Goal: Task Accomplishment & Management: Manage account settings

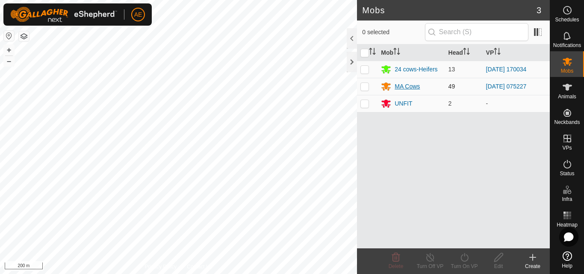
click at [410, 89] on div "MA Cows" at bounding box center [407, 86] width 25 height 9
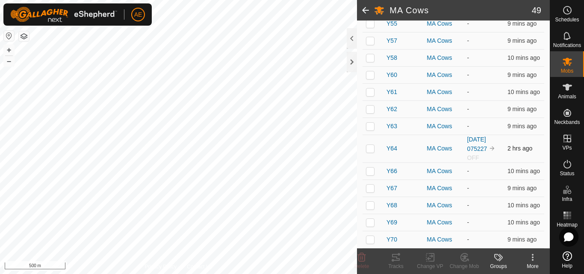
scroll to position [799, 0]
click at [567, 71] on span "Mobs" at bounding box center [567, 70] width 12 height 5
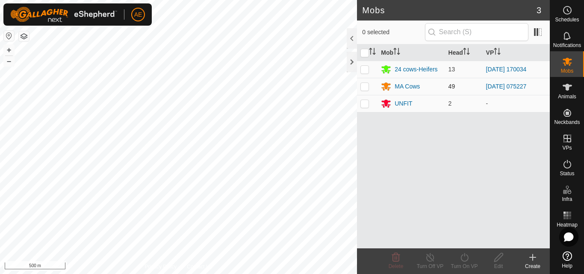
click at [366, 86] on p-checkbox at bounding box center [364, 86] width 9 height 7
checkbox input "true"
click at [466, 260] on icon at bounding box center [464, 257] width 11 height 10
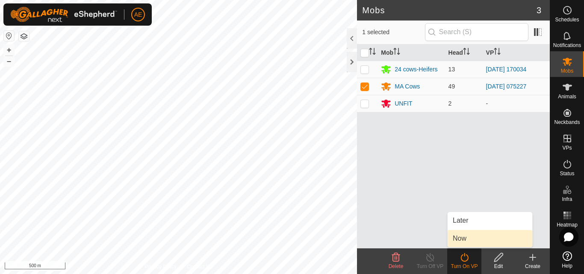
click at [462, 242] on link "Now" at bounding box center [490, 238] width 85 height 17
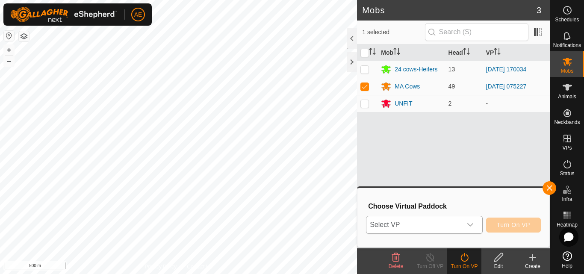
click at [462, 230] on div "dropdown trigger" at bounding box center [470, 224] width 17 height 17
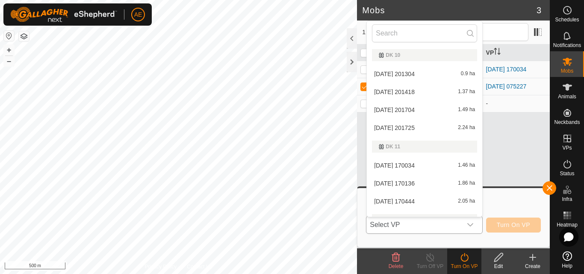
click at [472, 227] on icon "dropdown trigger" at bounding box center [470, 224] width 7 height 7
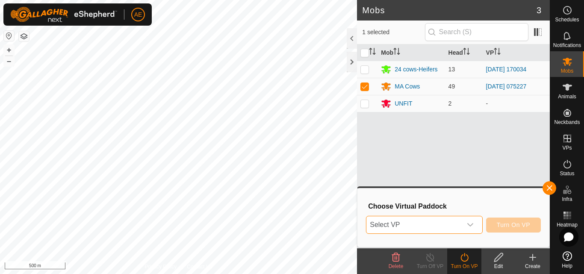
click at [472, 227] on icon "dropdown trigger" at bounding box center [470, 224] width 7 height 7
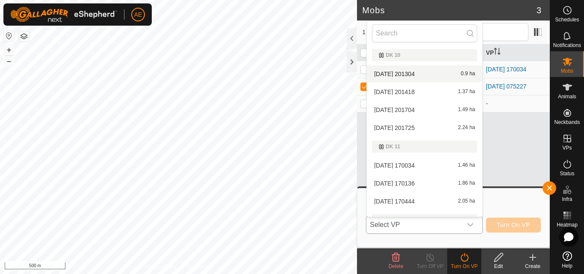
click at [423, 73] on li "2025-08-15 201304 0.9 ha" at bounding box center [424, 73] width 115 height 17
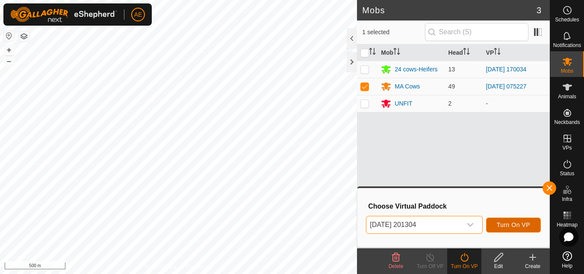
click at [514, 227] on span "Turn On VP" at bounding box center [513, 224] width 33 height 7
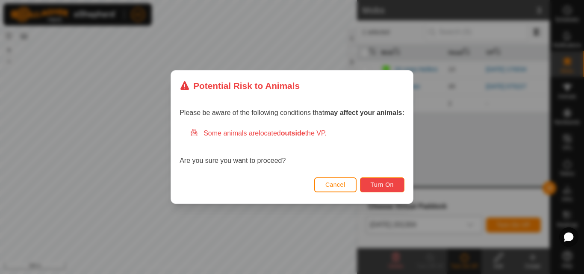
click at [382, 185] on span "Turn On" at bounding box center [382, 184] width 23 height 7
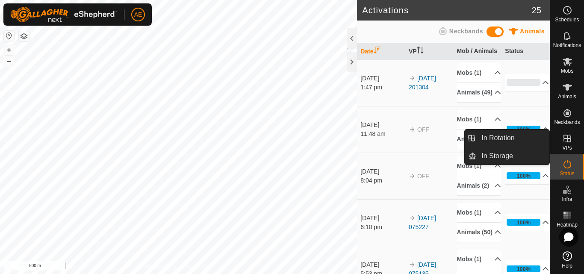
click at [564, 142] on icon at bounding box center [567, 138] width 10 height 10
click at [507, 138] on link "In Rotation" at bounding box center [512, 138] width 73 height 17
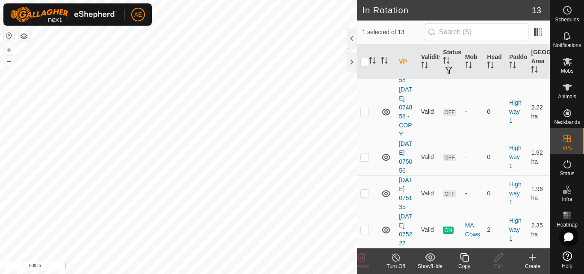
scroll to position [489, 0]
click at [366, 227] on p-checkbox at bounding box center [364, 229] width 9 height 7
checkbox input "true"
click at [395, 262] on icon at bounding box center [396, 257] width 11 height 10
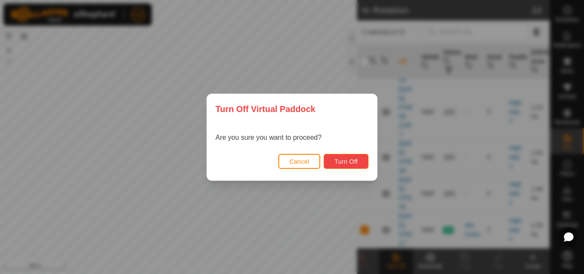
click at [362, 162] on button "Turn Off" at bounding box center [346, 161] width 45 height 15
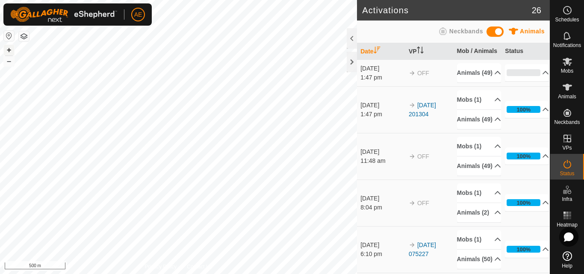
click at [7, 49] on button "+" at bounding box center [9, 50] width 10 height 10
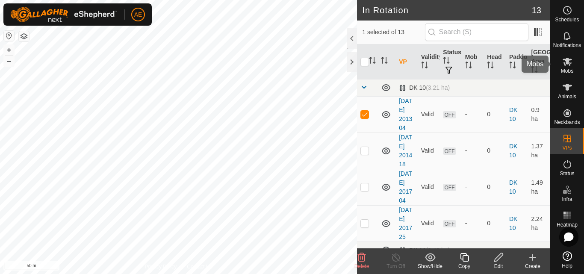
click at [566, 68] on es-mob-svg-icon at bounding box center [567, 62] width 15 height 14
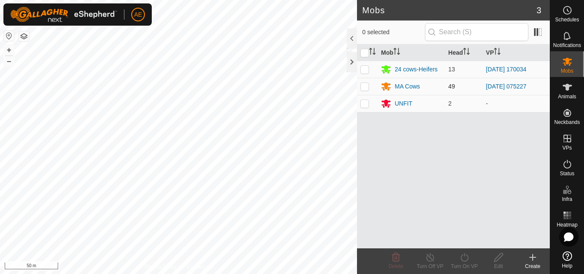
click at [365, 87] on p-checkbox at bounding box center [364, 86] width 9 height 7
checkbox input "true"
click at [466, 261] on icon at bounding box center [464, 257] width 8 height 9
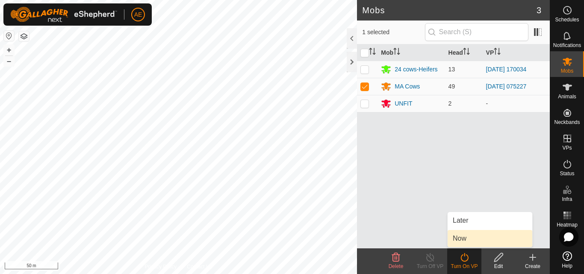
click at [462, 239] on link "Now" at bounding box center [490, 238] width 85 height 17
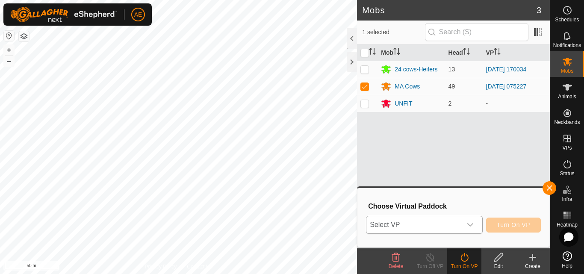
click at [472, 223] on icon "dropdown trigger" at bounding box center [470, 224] width 7 height 7
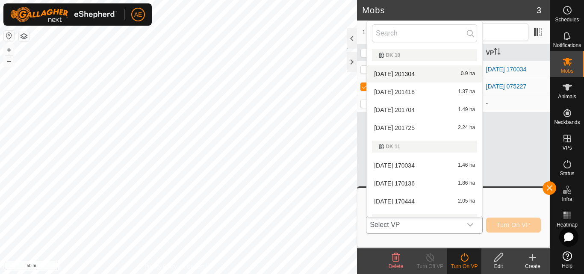
click at [410, 73] on li "2025-08-15 201304 0.9 ha" at bounding box center [424, 73] width 115 height 17
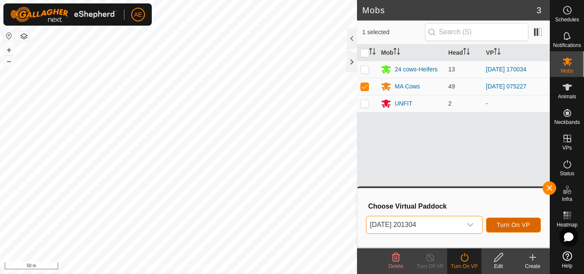
click at [519, 228] on span "Turn On VP" at bounding box center [513, 224] width 33 height 7
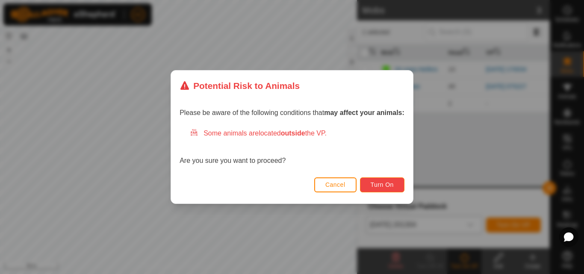
click at [382, 180] on button "Turn On" at bounding box center [382, 184] width 44 height 15
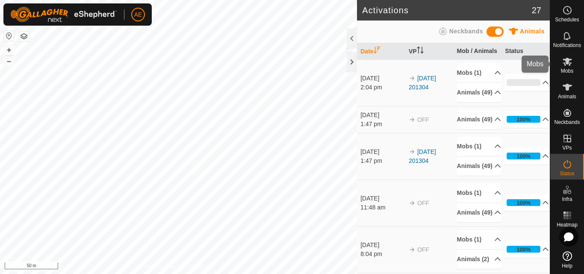
click at [569, 71] on span "Mobs" at bounding box center [567, 70] width 12 height 5
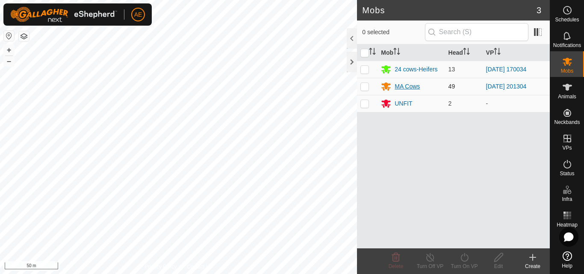
click at [404, 88] on div "MA Cows" at bounding box center [407, 86] width 25 height 9
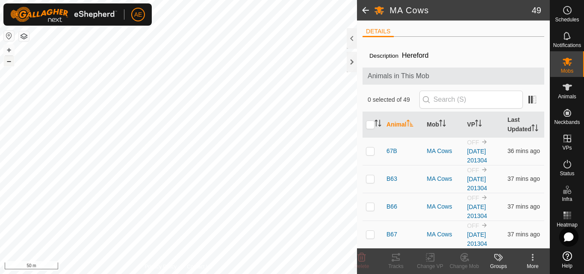
click at [10, 60] on button "–" at bounding box center [9, 61] width 10 height 10
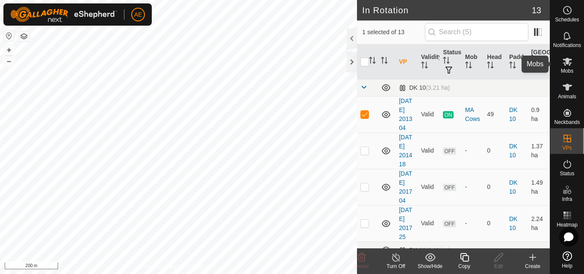
click at [570, 67] on es-mob-svg-icon at bounding box center [567, 62] width 15 height 14
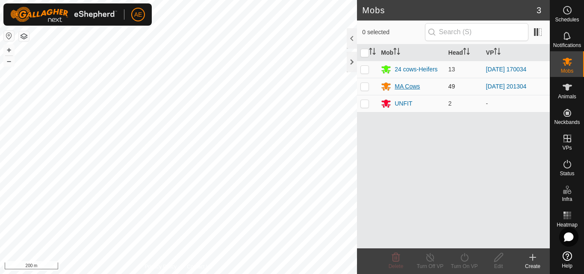
click at [411, 88] on div "MA Cows" at bounding box center [407, 86] width 25 height 9
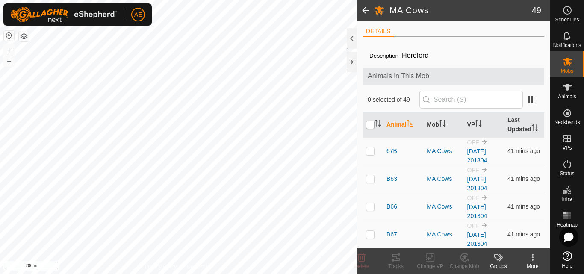
click at [367, 129] on input "checkbox" at bounding box center [370, 125] width 9 height 9
checkbox input "true"
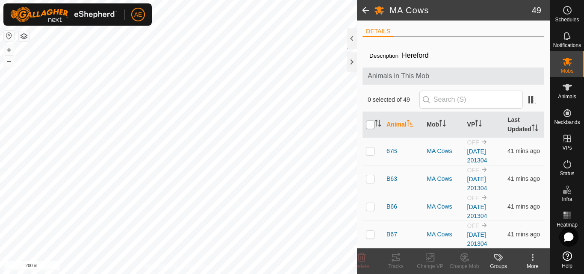
checkbox input "true"
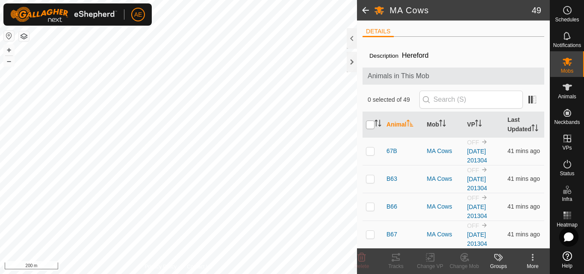
checkbox input "true"
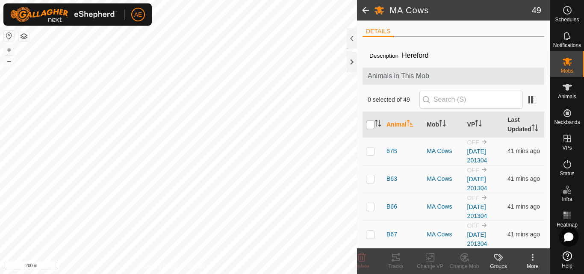
checkbox input "true"
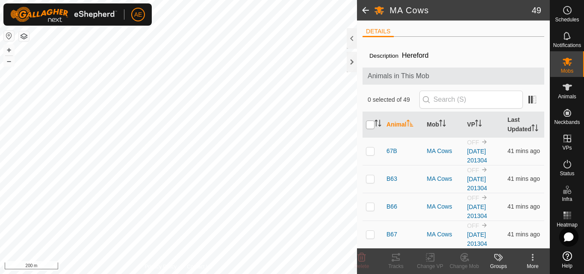
checkbox input "true"
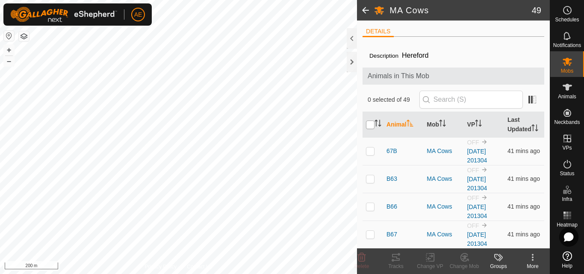
checkbox input "true"
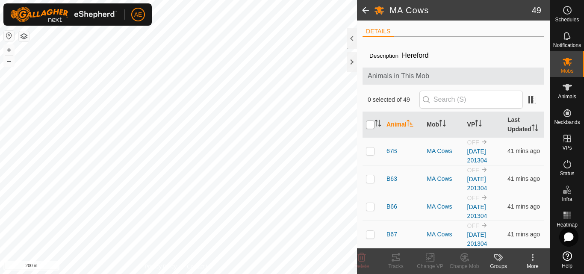
checkbox input "true"
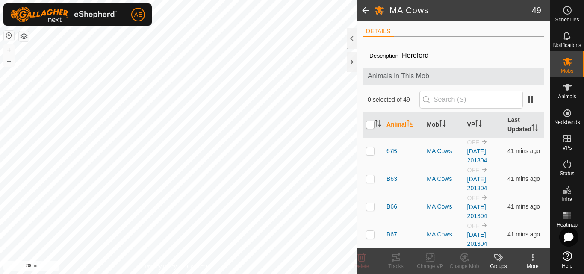
checkbox input "true"
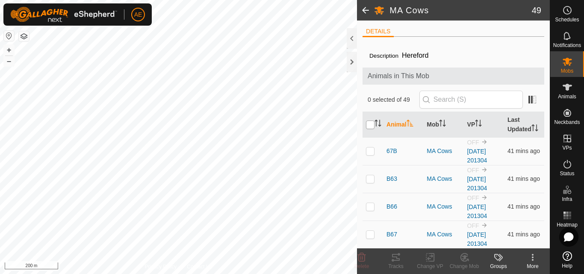
checkbox input "true"
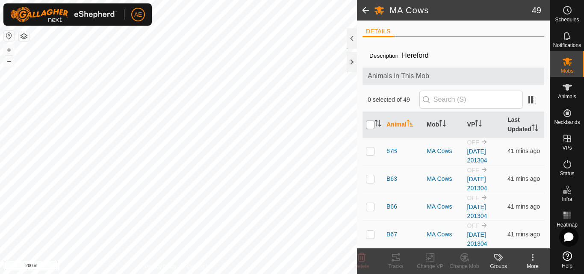
checkbox input "true"
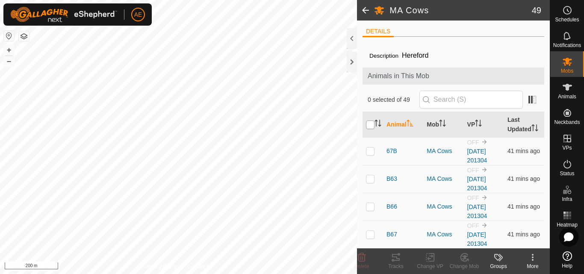
checkbox input "true"
click at [433, 261] on icon at bounding box center [432, 258] width 4 height 8
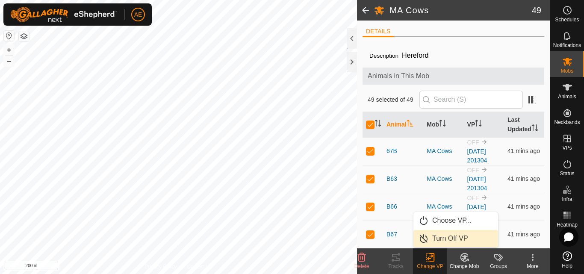
click at [444, 240] on link "Turn Off VP" at bounding box center [455, 238] width 85 height 17
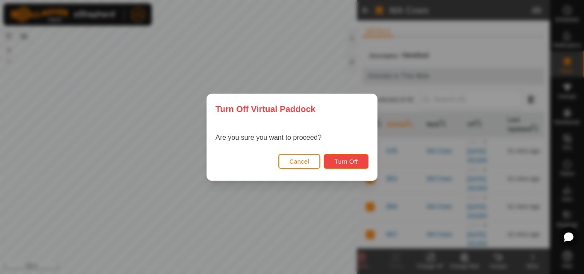
click at [346, 161] on span "Turn Off" at bounding box center [346, 161] width 24 height 7
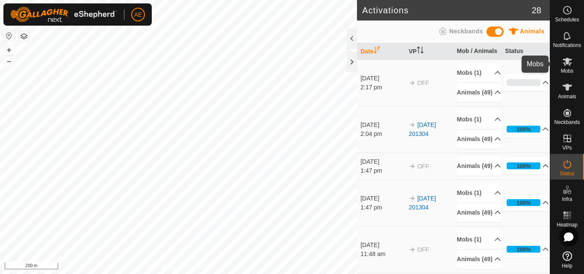
click at [566, 68] on es-mob-svg-icon at bounding box center [567, 62] width 15 height 14
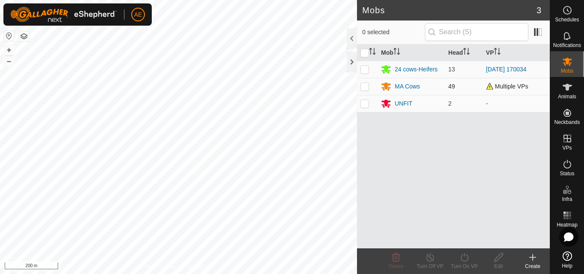
click at [367, 86] on p-checkbox at bounding box center [364, 86] width 9 height 7
checkbox input "true"
click at [427, 256] on icon at bounding box center [430, 257] width 8 height 9
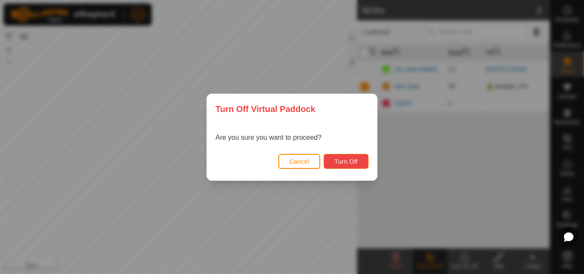
click at [347, 162] on span "Turn Off" at bounding box center [346, 161] width 24 height 7
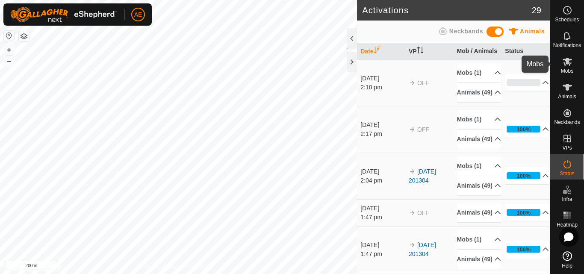
click at [569, 64] on icon at bounding box center [567, 62] width 9 height 8
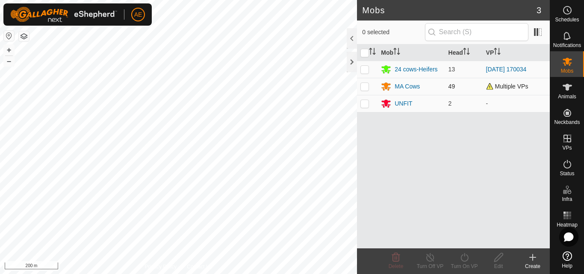
click at [364, 89] on p-checkbox at bounding box center [364, 86] width 9 height 7
checkbox input "true"
click at [464, 261] on icon at bounding box center [464, 257] width 11 height 10
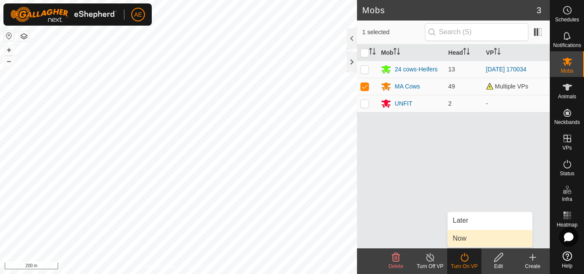
click at [463, 243] on link "Now" at bounding box center [490, 238] width 85 height 17
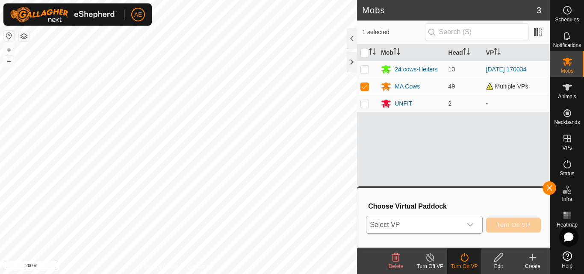
click at [469, 228] on icon "dropdown trigger" at bounding box center [470, 224] width 7 height 7
click at [469, 227] on icon "dropdown trigger" at bounding box center [470, 224] width 7 height 7
